Goal: Book appointment/travel/reservation

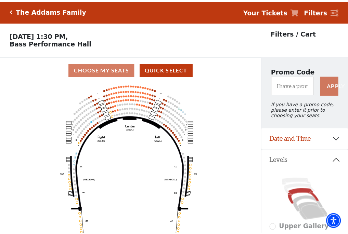
scroll to position [32, 0]
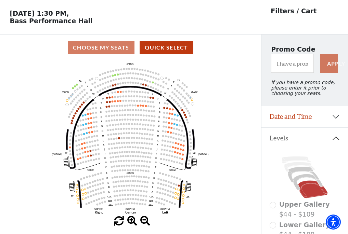
scroll to position [32, 0]
